Goal: Information Seeking & Learning: Learn about a topic

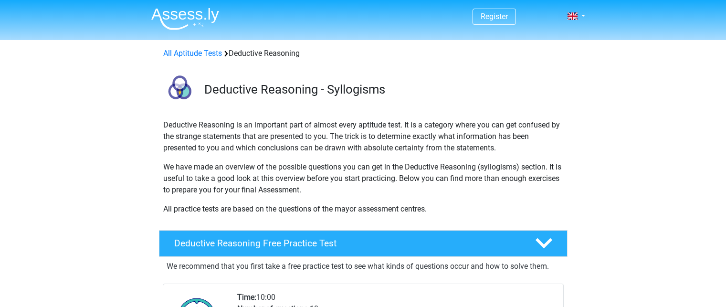
scroll to position [244, 0]
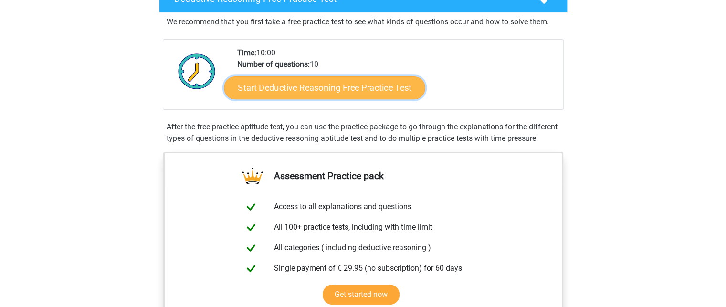
click at [265, 93] on link "Start Deductive Reasoning Free Practice Test" at bounding box center [324, 87] width 201 height 23
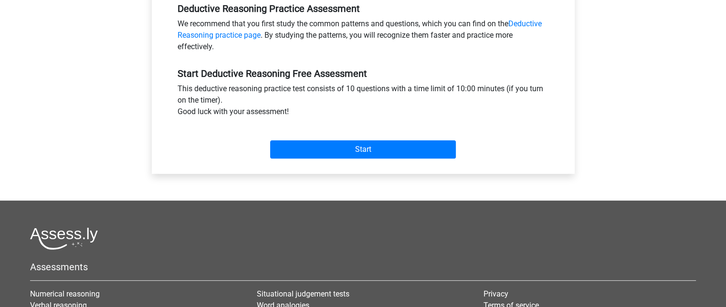
scroll to position [304, 0]
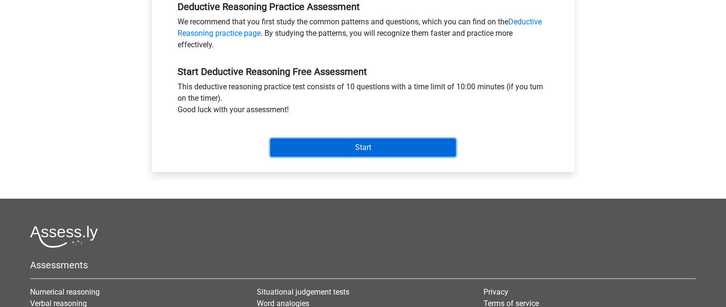
click at [357, 155] on input "Start" at bounding box center [363, 147] width 186 height 18
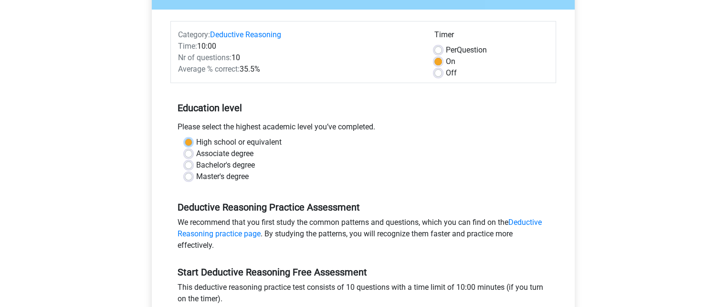
scroll to position [102, 0]
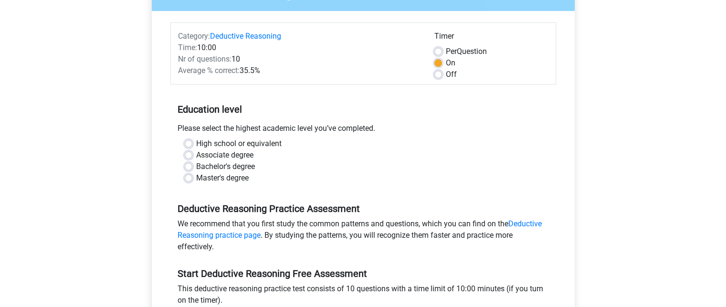
click at [246, 184] on div "High school or equivalent Associate degree Bachelor's degree Master's degree" at bounding box center [363, 164] width 386 height 53
click at [196, 168] on label "Bachelor's degree" at bounding box center [225, 166] width 59 height 11
click at [191, 168] on input "Bachelor's degree" at bounding box center [189, 166] width 8 height 10
radio input "true"
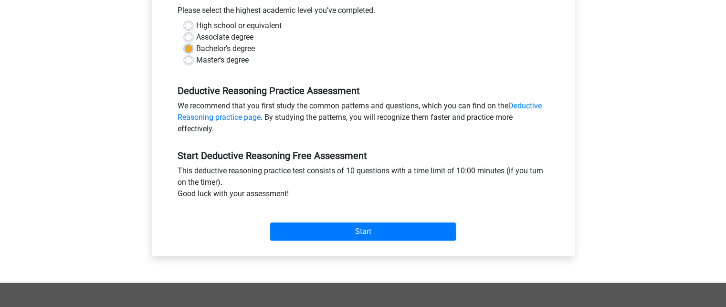
scroll to position [227, 0]
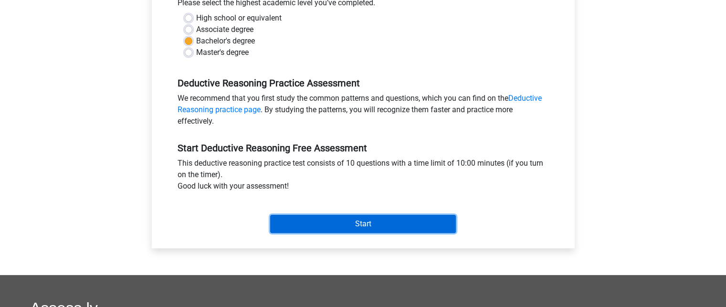
click at [350, 221] on input "Start" at bounding box center [363, 224] width 186 height 18
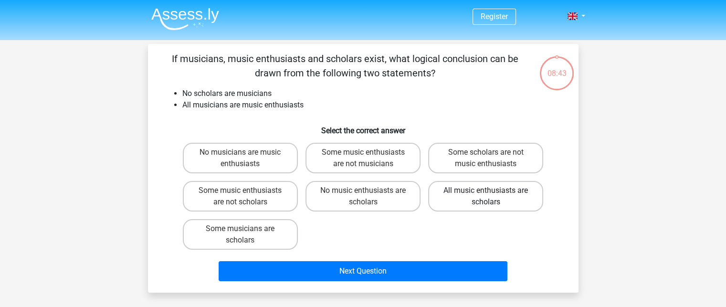
click at [443, 200] on label "All music enthusiasts are scholars" at bounding box center [485, 196] width 115 height 31
click at [486, 197] on input "All music enthusiasts are scholars" at bounding box center [489, 194] width 6 height 6
radio input "true"
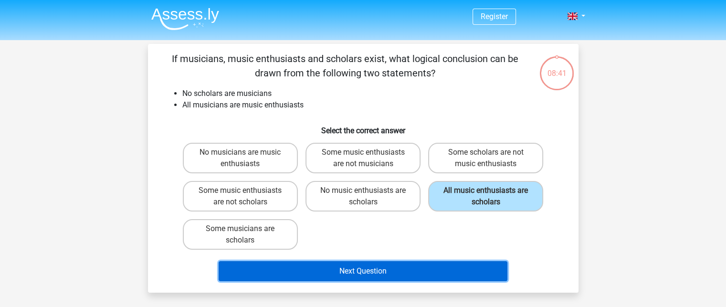
click at [432, 262] on button "Next Question" at bounding box center [363, 271] width 289 height 20
